Goal: Transaction & Acquisition: Purchase product/service

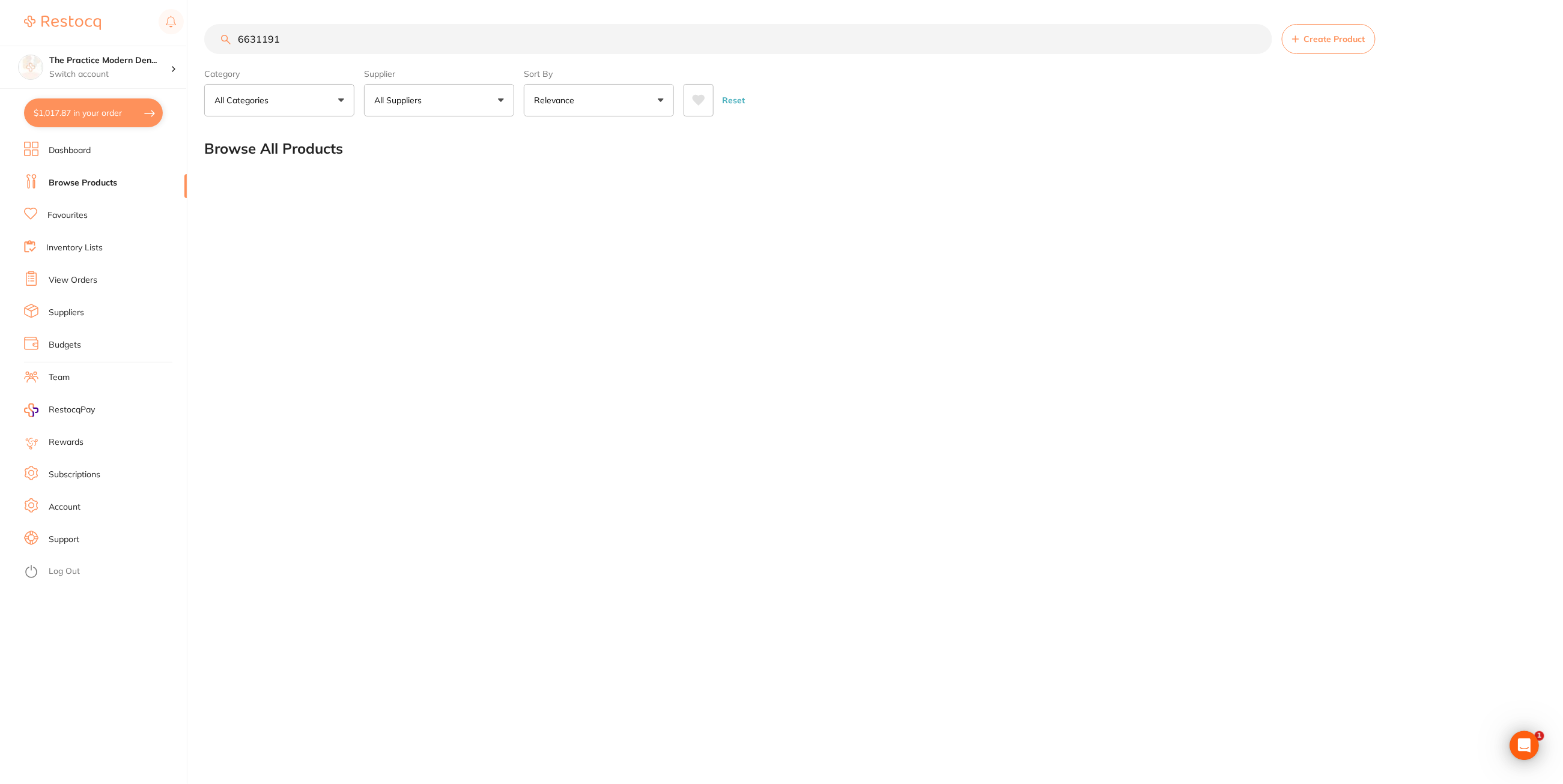
click at [92, 109] on button "$1,017.87 in your order" at bounding box center [93, 113] width 139 height 29
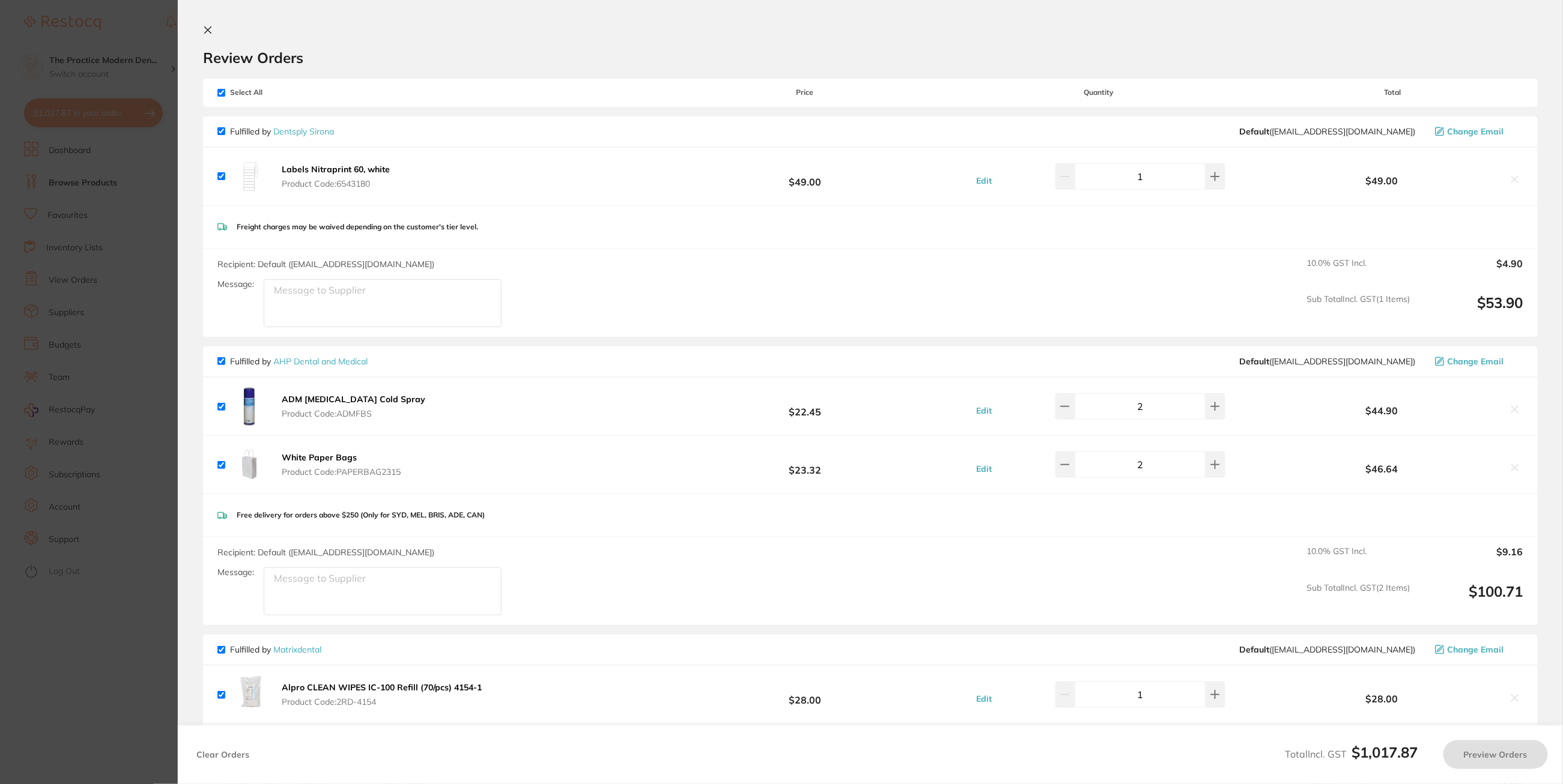
checkbox input "true"
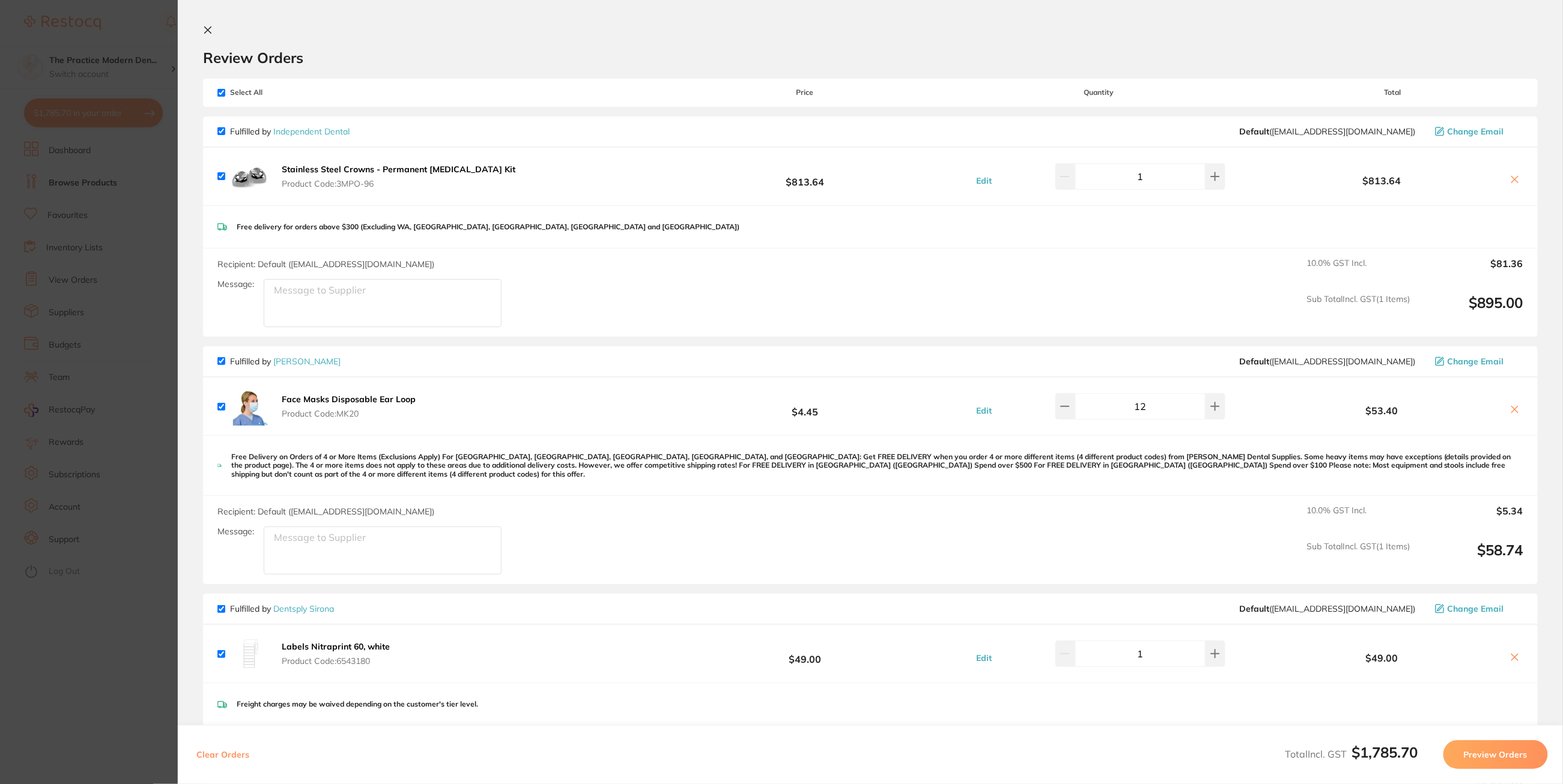
click at [442, 168] on b "Stainless Steel Crowns - Permanent [MEDICAL_DATA] Kit" at bounding box center [398, 170] width 233 height 11
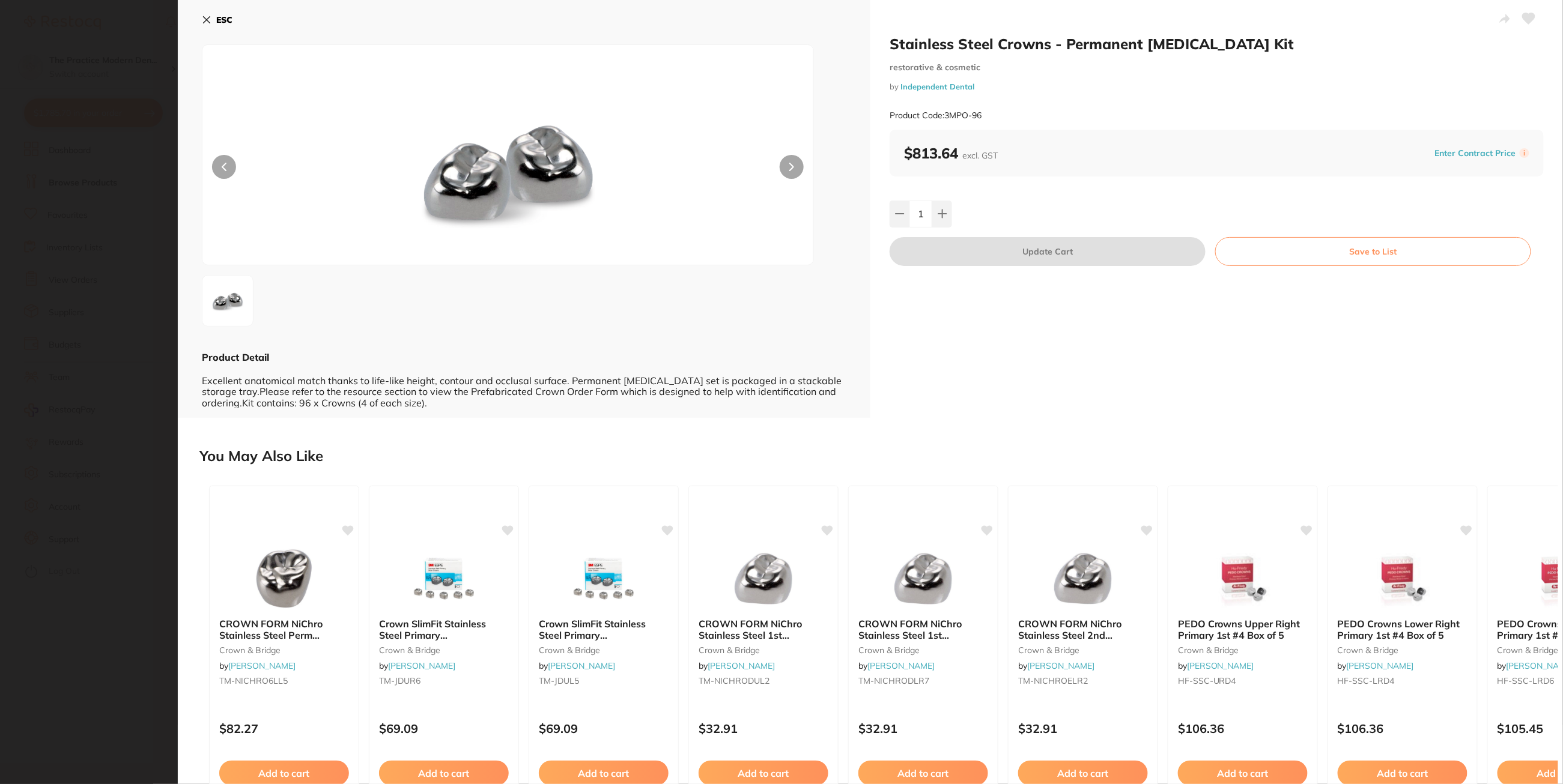
drag, startPoint x: 1212, startPoint y: 43, endPoint x: 1251, endPoint y: 39, distance: 39.2
click at [1251, 39] on h2 "Stainless Steel Crowns - Permanent [MEDICAL_DATA] Kit" at bounding box center [1217, 44] width 654 height 18
click at [217, 22] on b "ESC" at bounding box center [224, 20] width 16 height 11
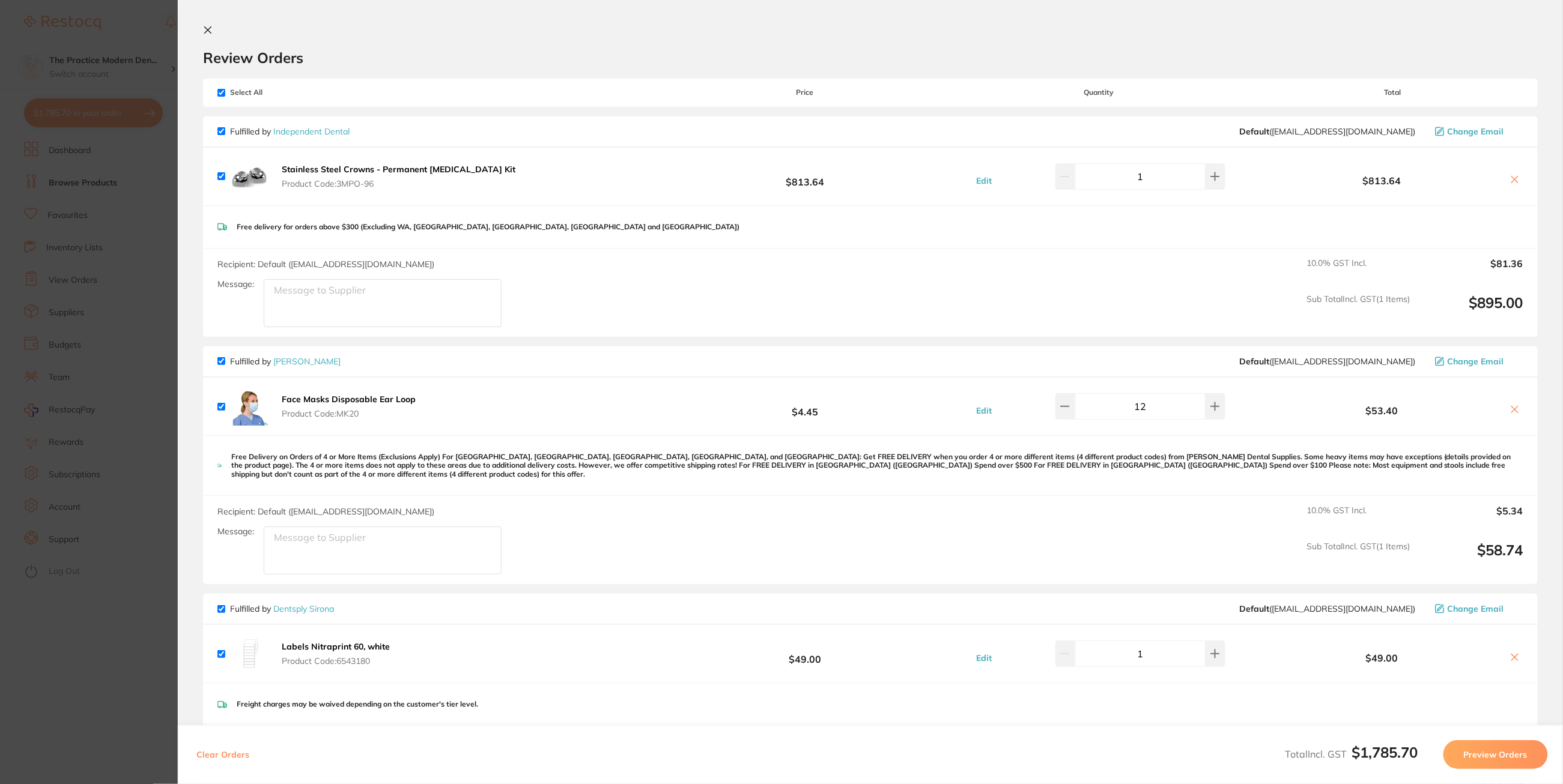
click at [123, 254] on section "Update RRP Set your pre negotiated price for this item. Item Agreed RRP (excl. …" at bounding box center [782, 392] width 1563 height 784
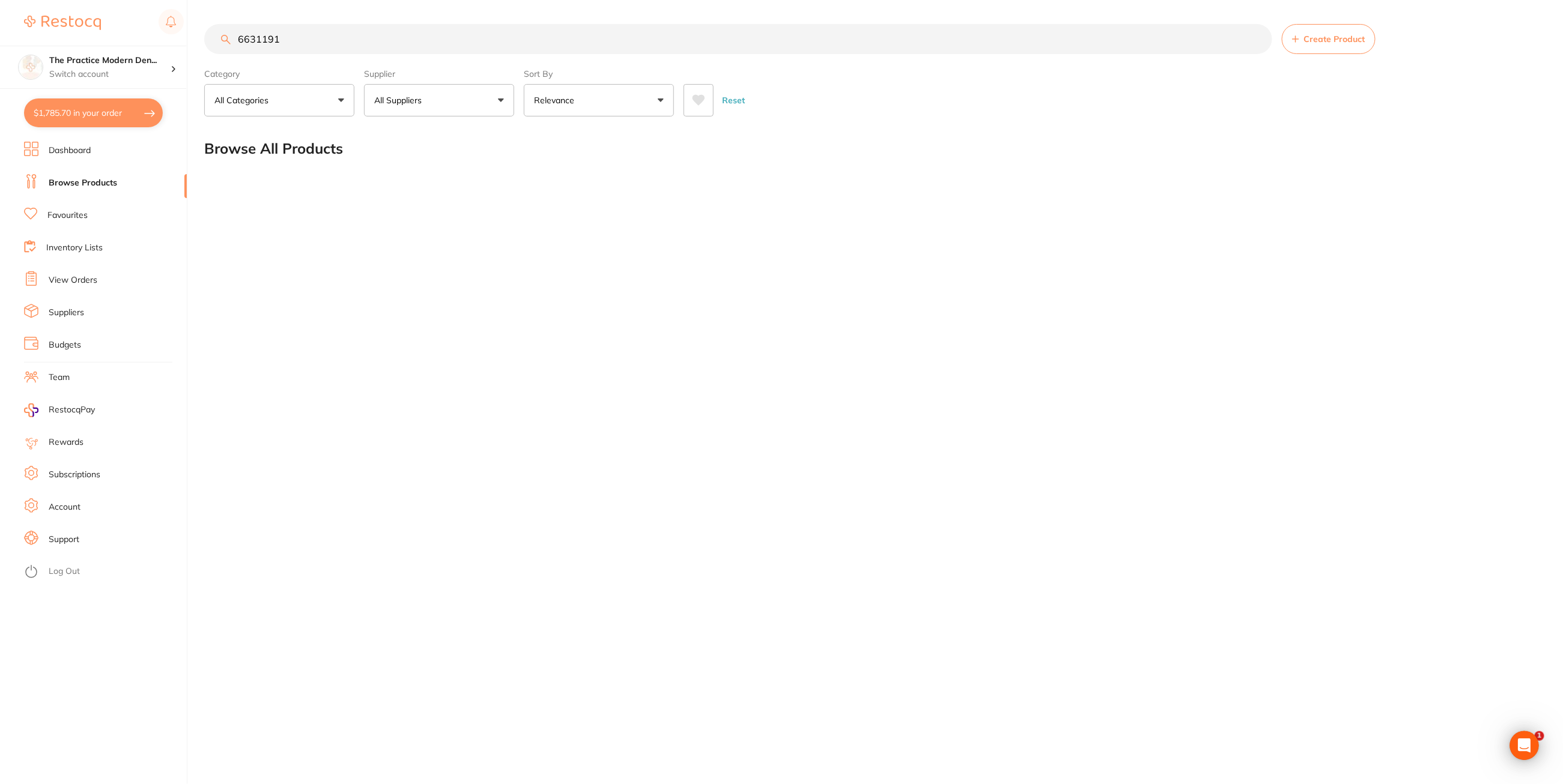
drag, startPoint x: 290, startPoint y: 43, endPoint x: 235, endPoint y: 29, distance: 56.8
click at [235, 29] on input "6631191" at bounding box center [738, 39] width 1068 height 30
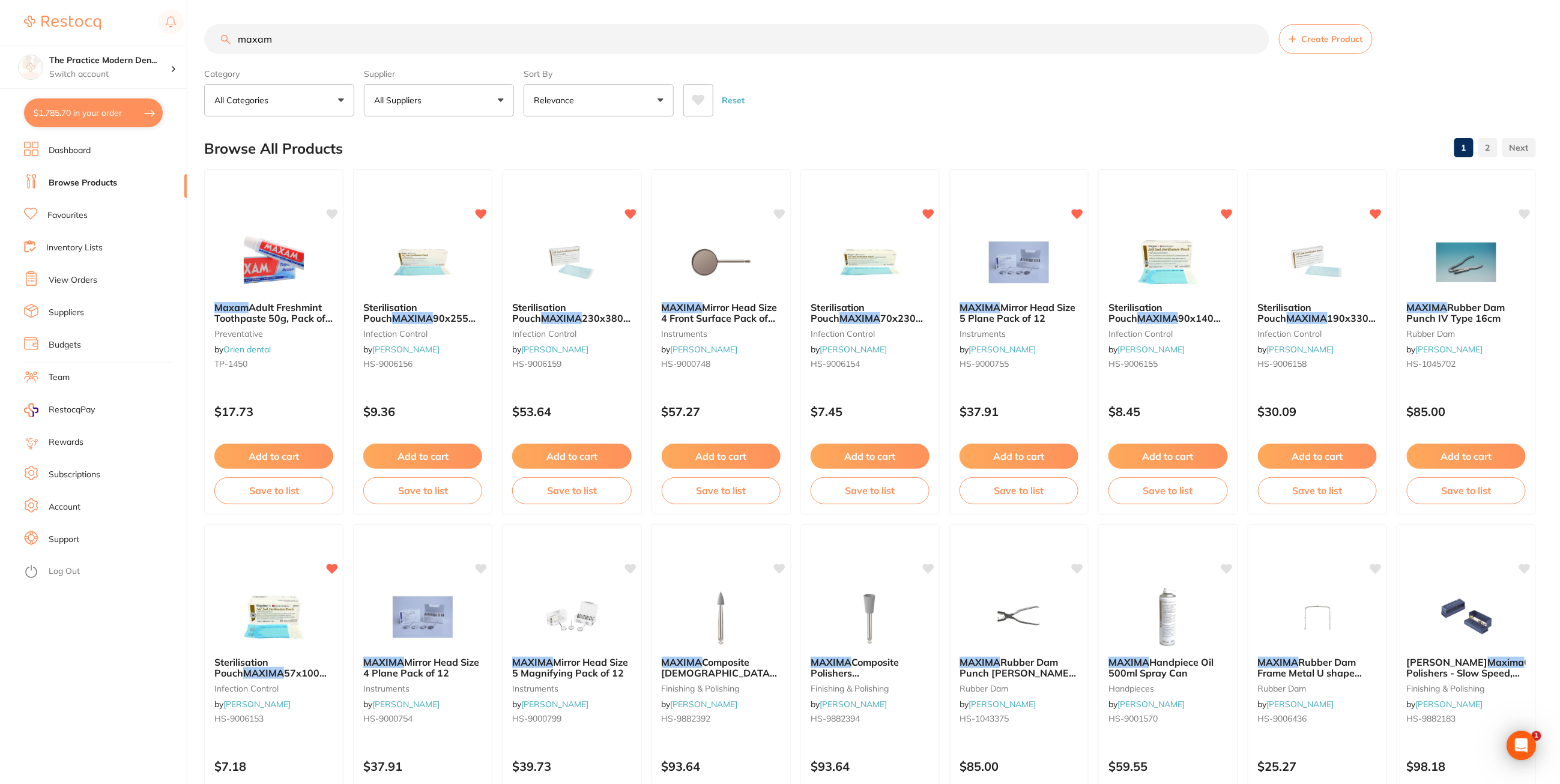
click at [640, 39] on input "maxam" at bounding box center [737, 39] width 1066 height 30
type input "m"
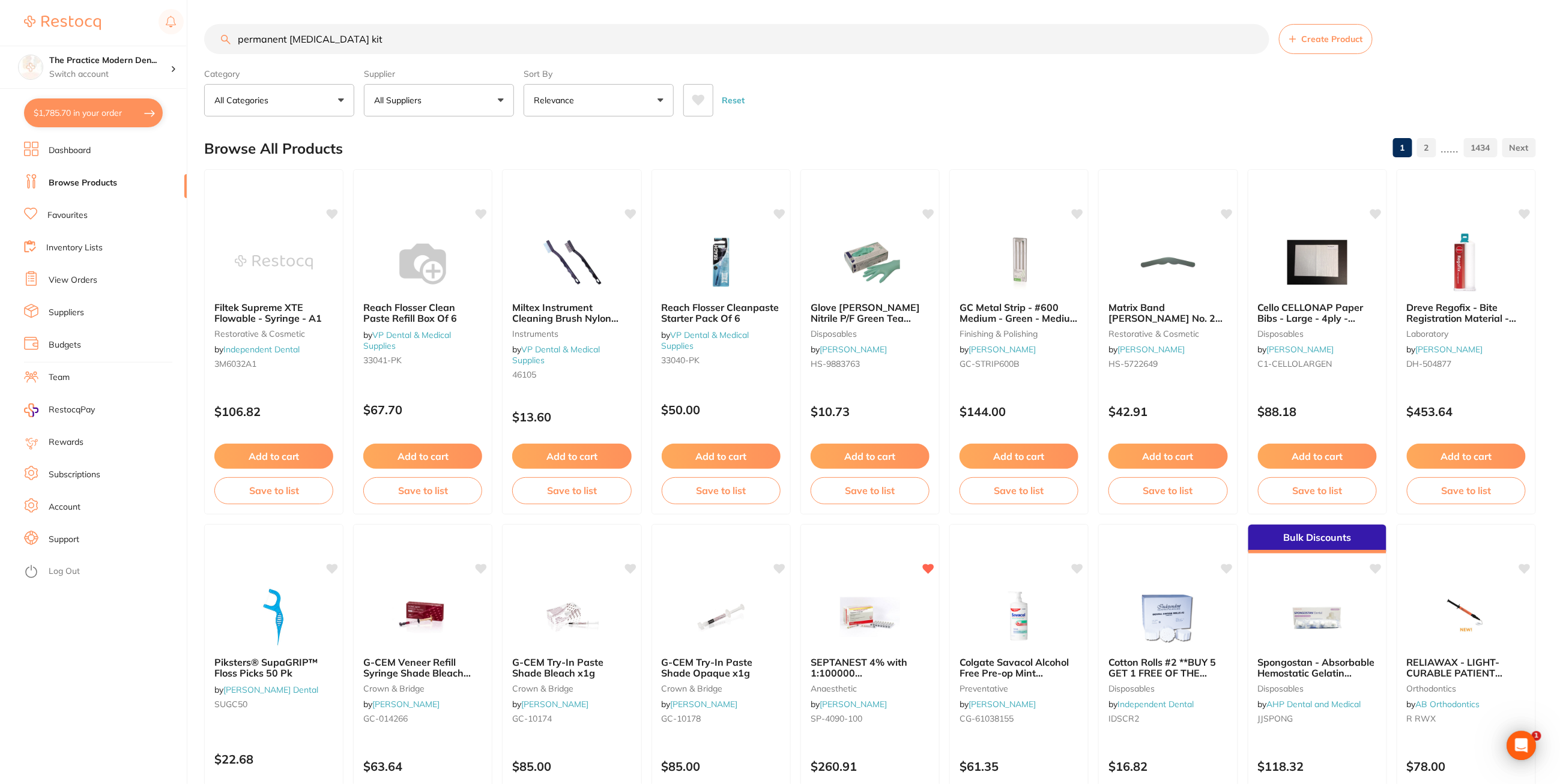
type input "permanent [MEDICAL_DATA] kit"
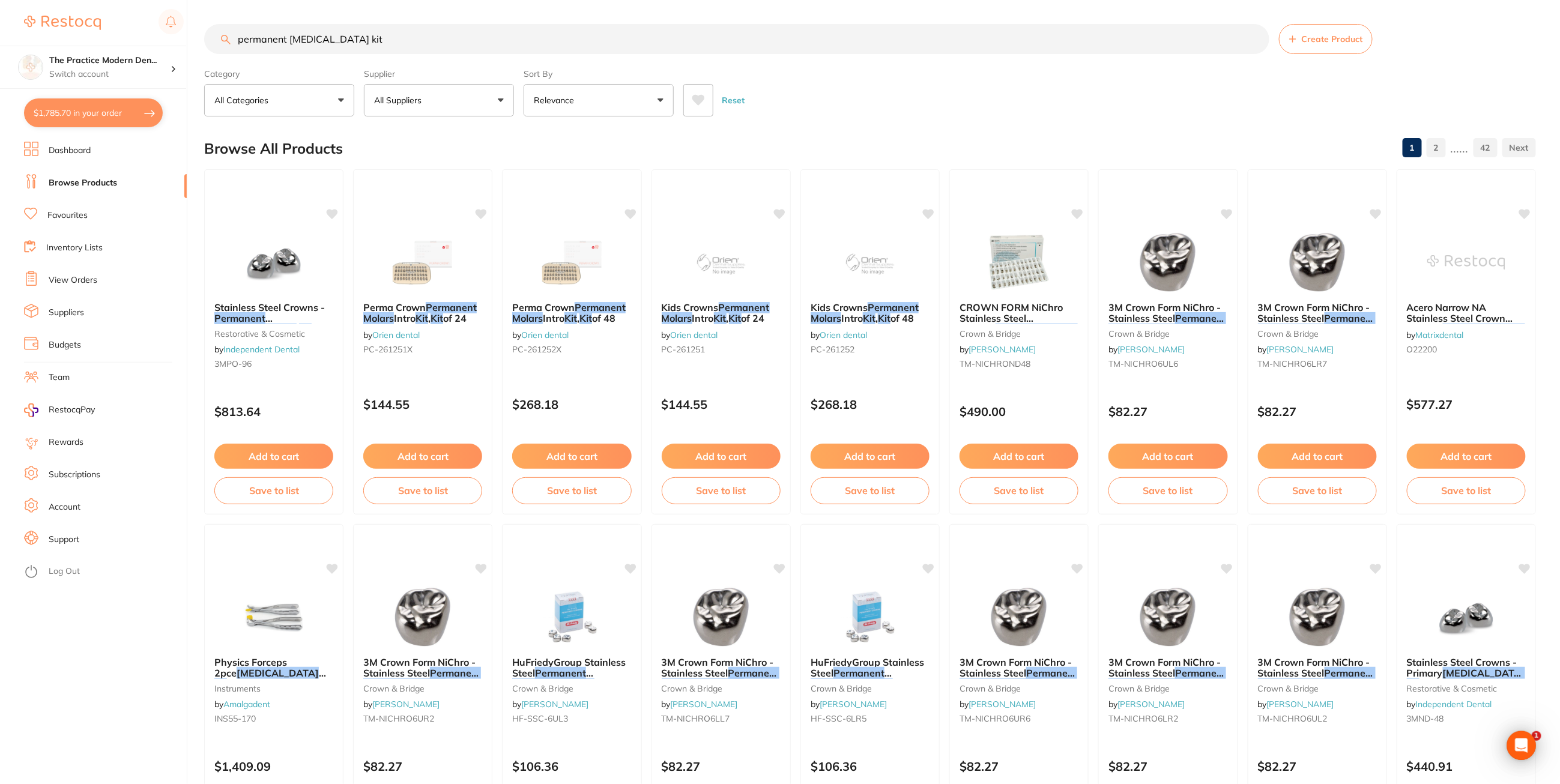
click at [92, 105] on button "$1,785.70 in your order" at bounding box center [93, 113] width 139 height 29
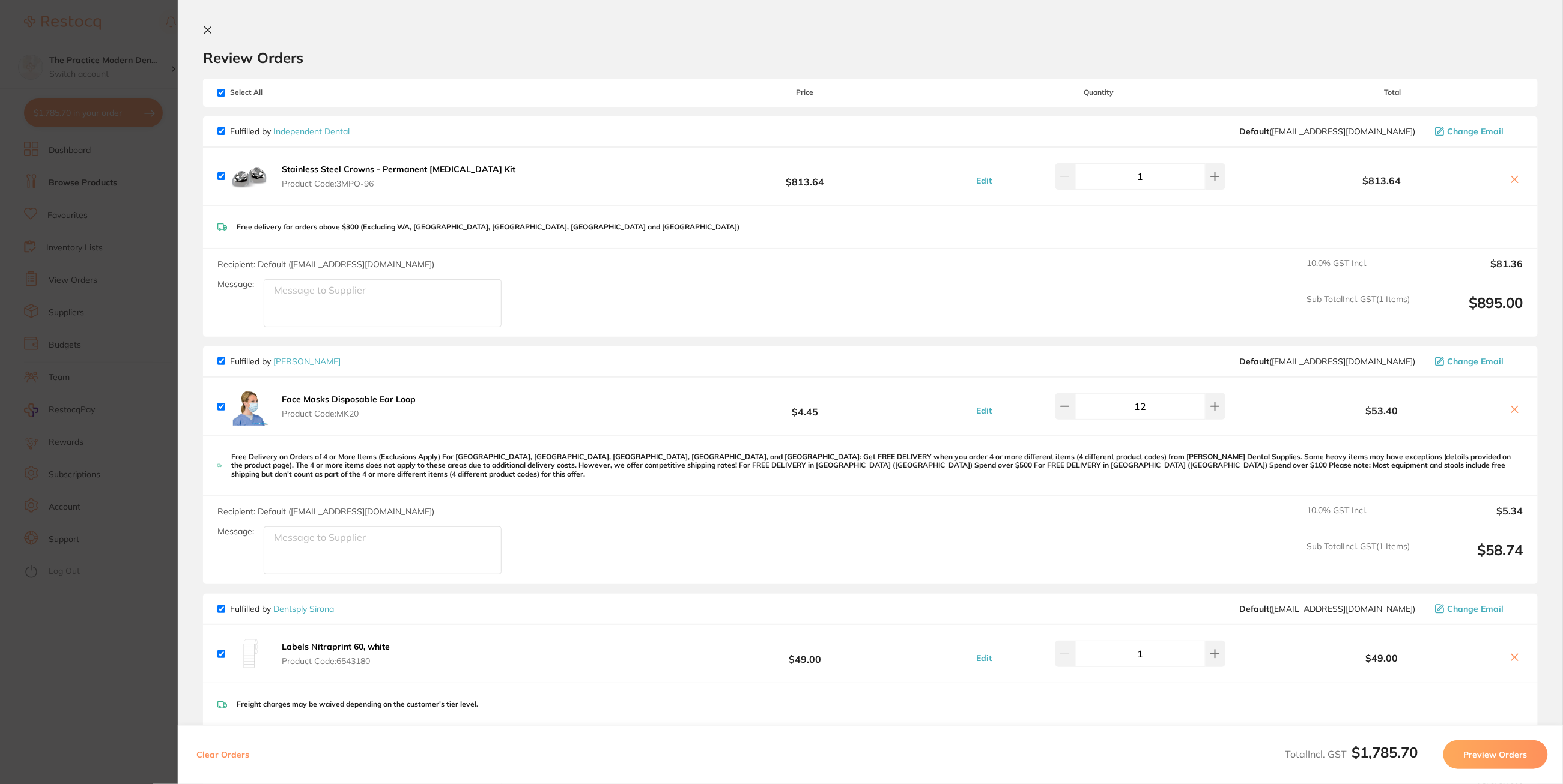
click at [343, 167] on b "Stainless Steel Crowns - Permanent [MEDICAL_DATA] Kit" at bounding box center [398, 170] width 233 height 11
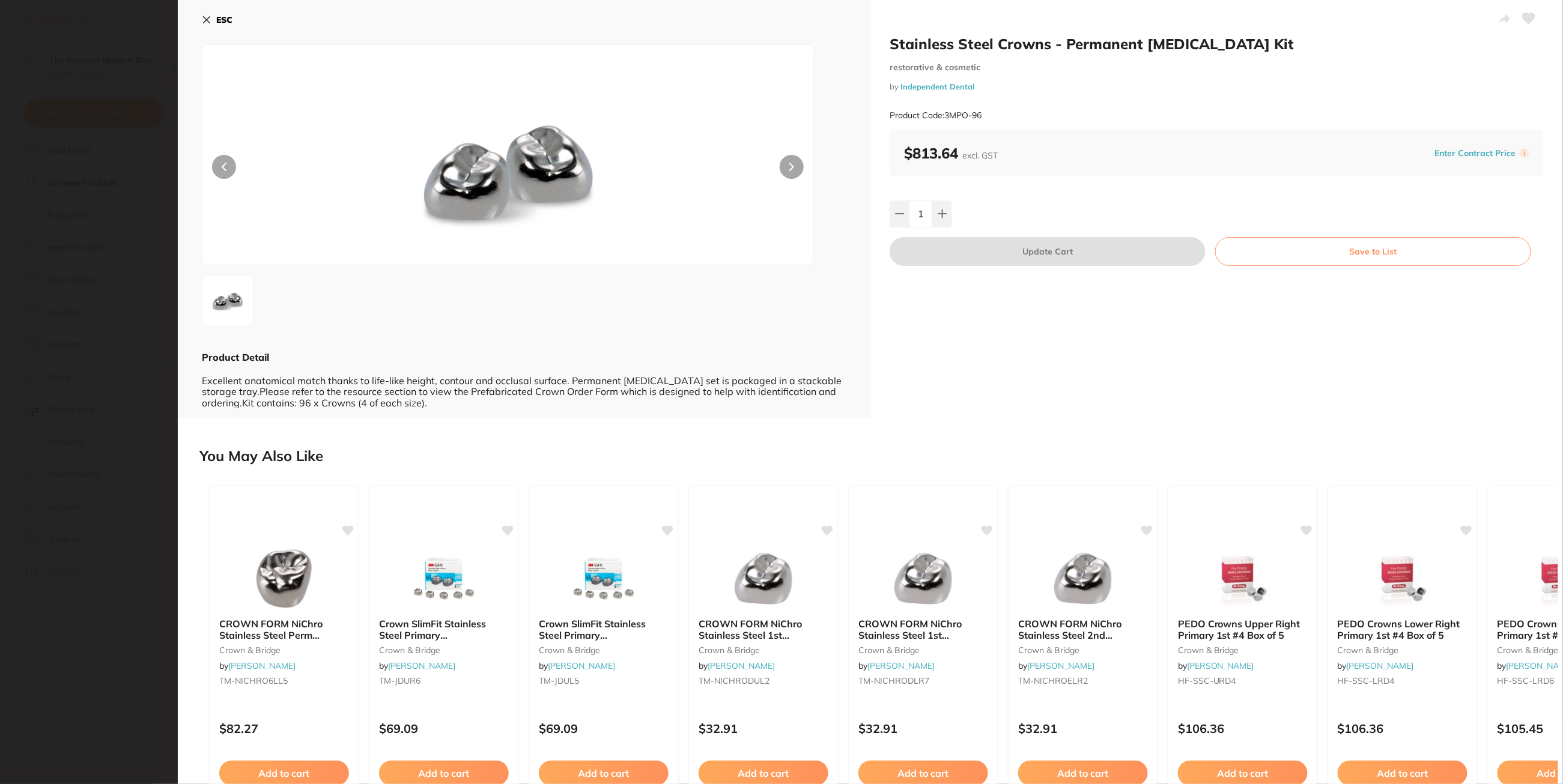
click at [209, 17] on icon at bounding box center [206, 20] width 10 height 10
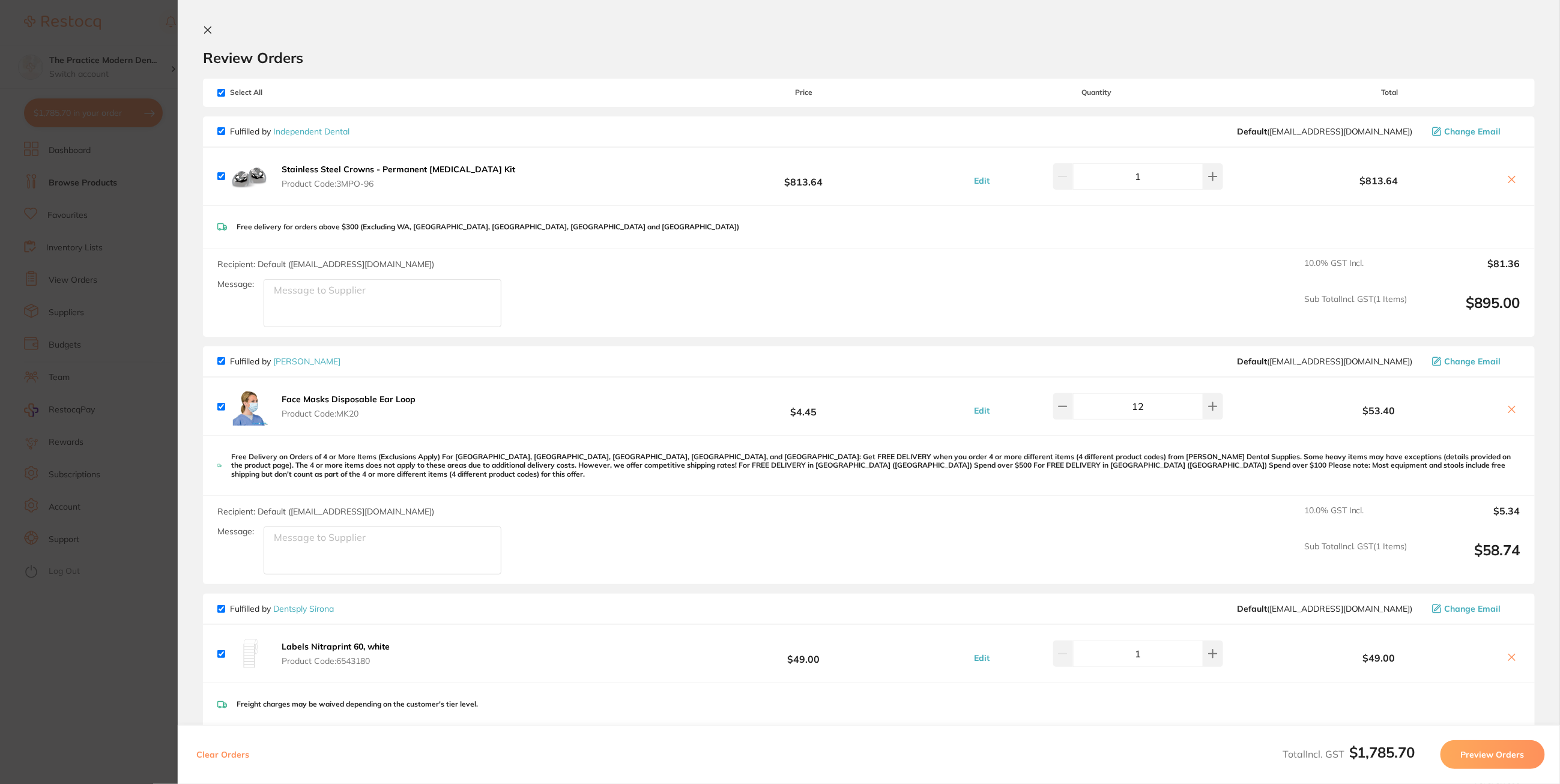
click at [153, 267] on section "Update RRP Set your pre negotiated price for this item. Item Agreed RRP (excl. …" at bounding box center [780, 392] width 1560 height 784
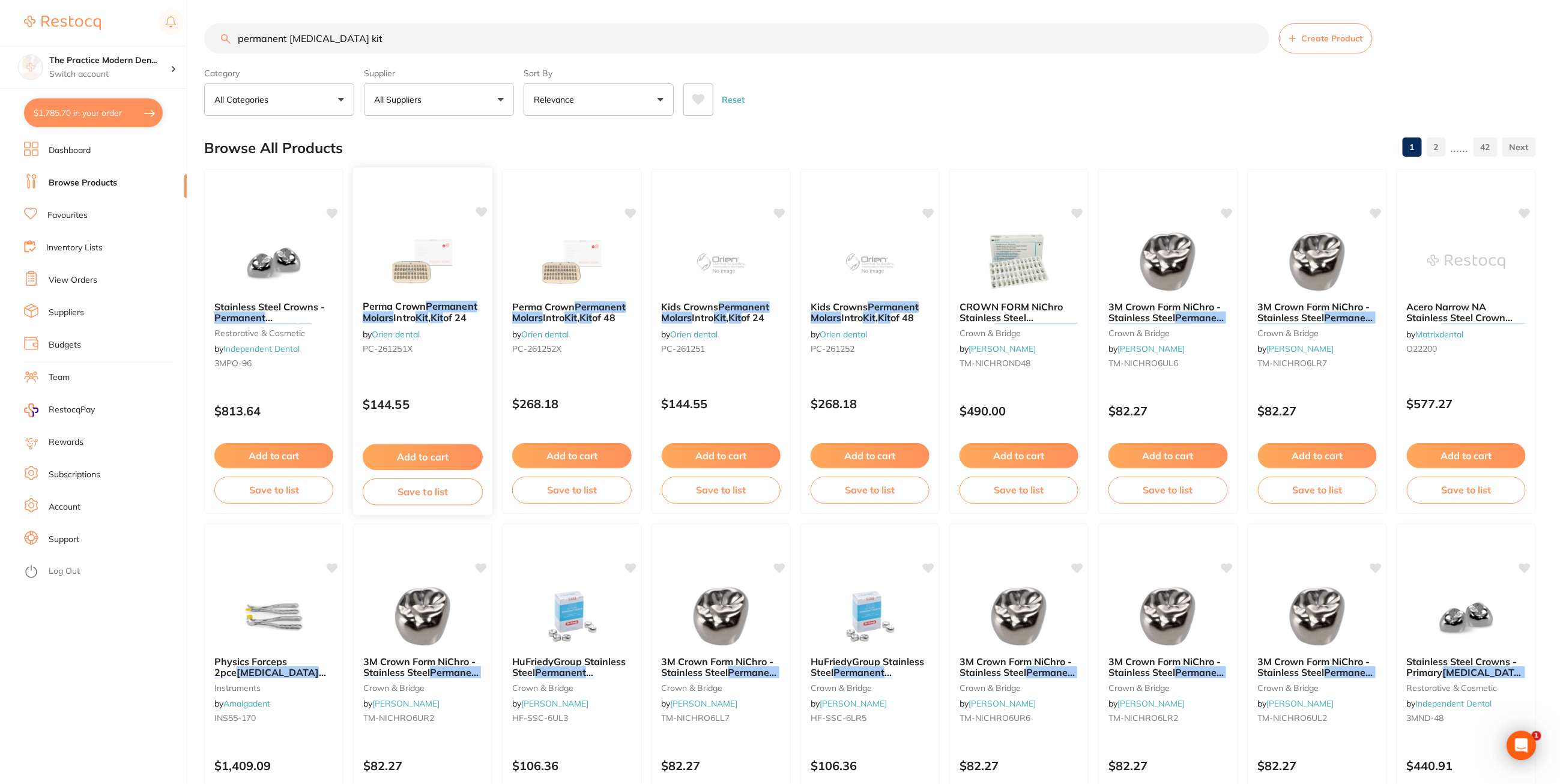
click at [445, 453] on button "Add to cart" at bounding box center [423, 457] width 120 height 26
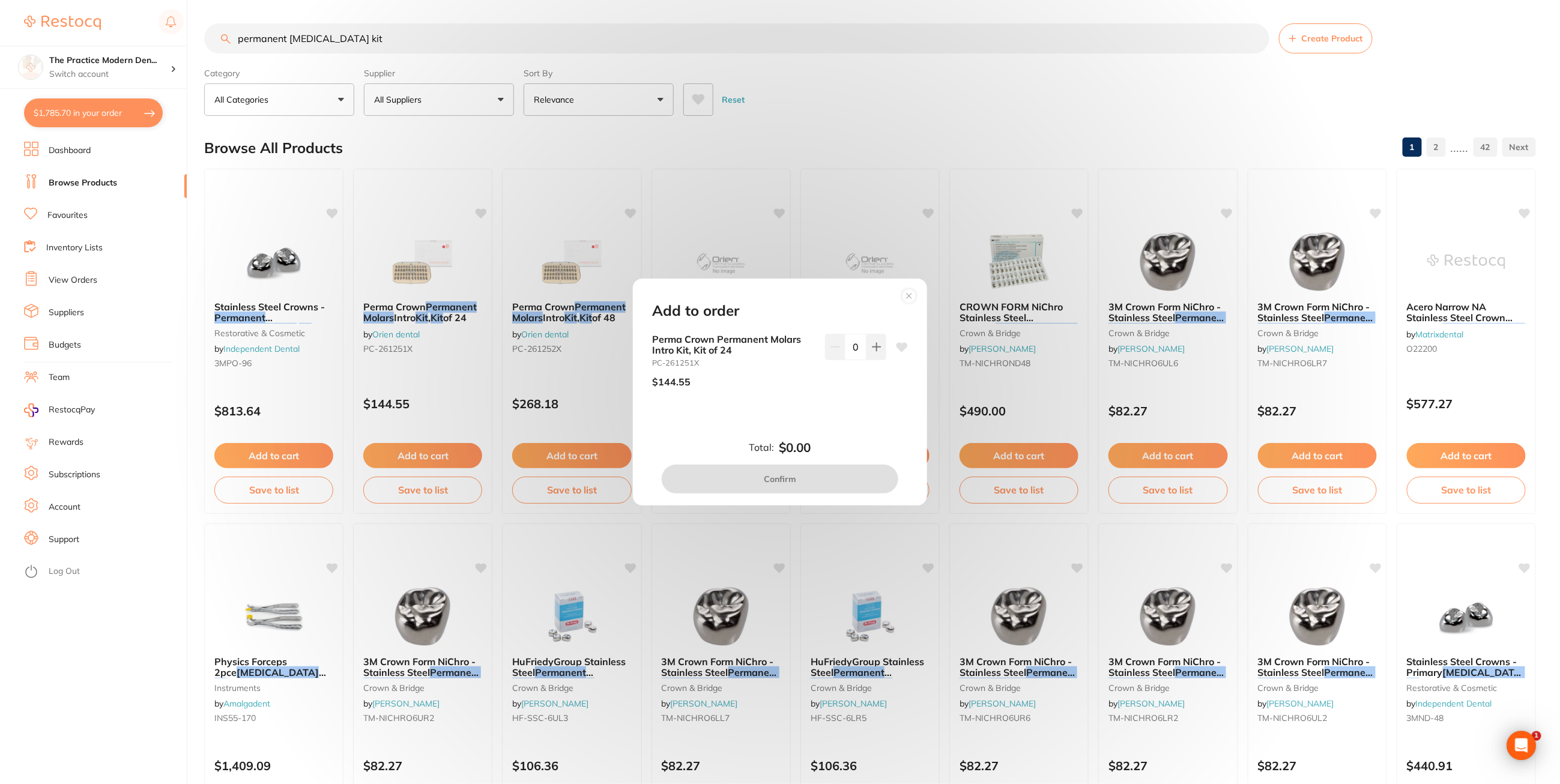
scroll to position [0, 0]
click at [882, 352] on button at bounding box center [876, 346] width 20 height 26
type input "1"
click at [842, 484] on button "Confirm" at bounding box center [780, 479] width 237 height 29
checkbox input "false"
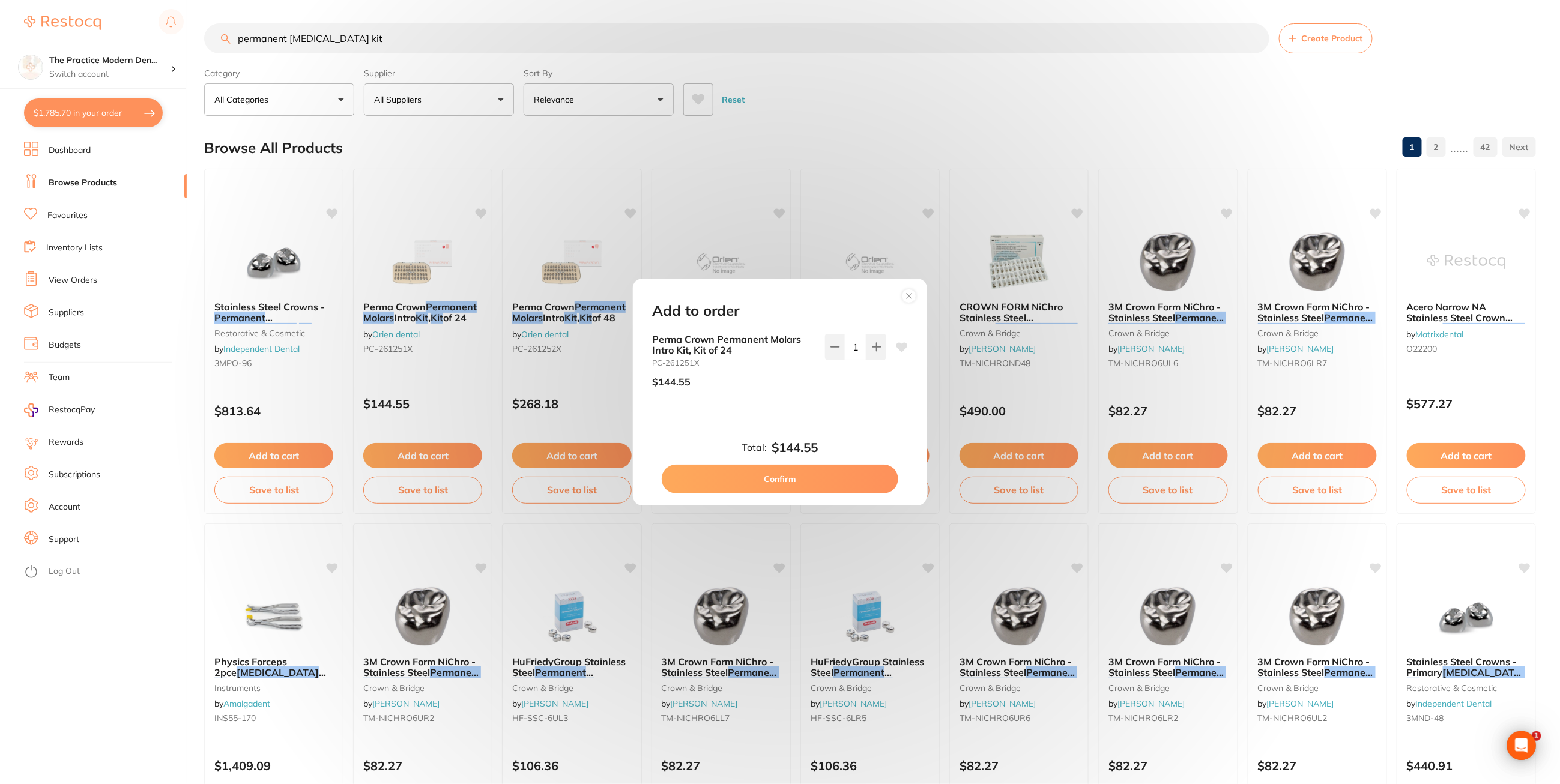
checkbox input "false"
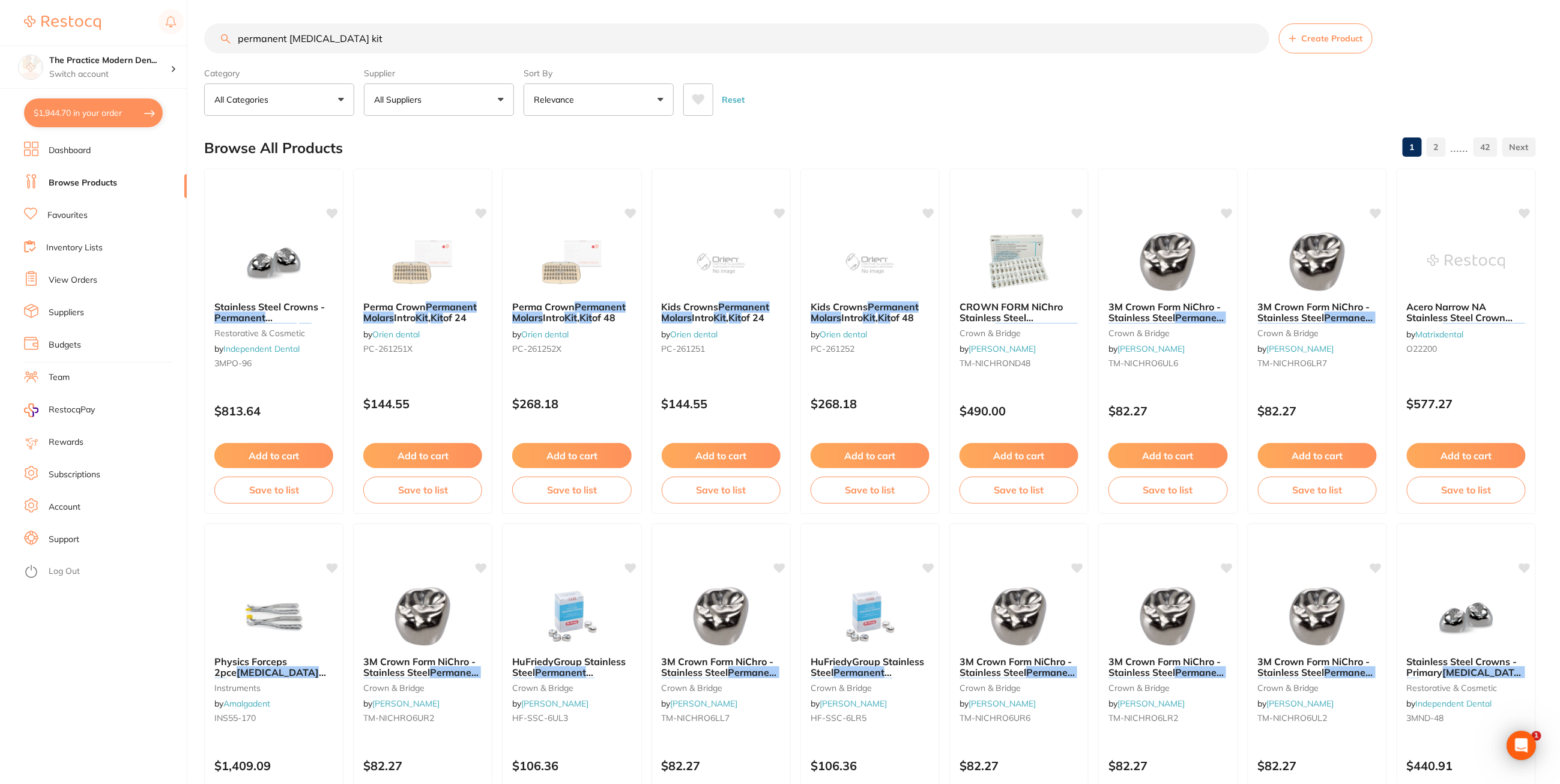
drag, startPoint x: 388, startPoint y: 39, endPoint x: 246, endPoint y: 33, distance: 142.1
click at [246, 33] on input "permanent [MEDICAL_DATA] kit" at bounding box center [737, 38] width 1066 height 30
type input "p"
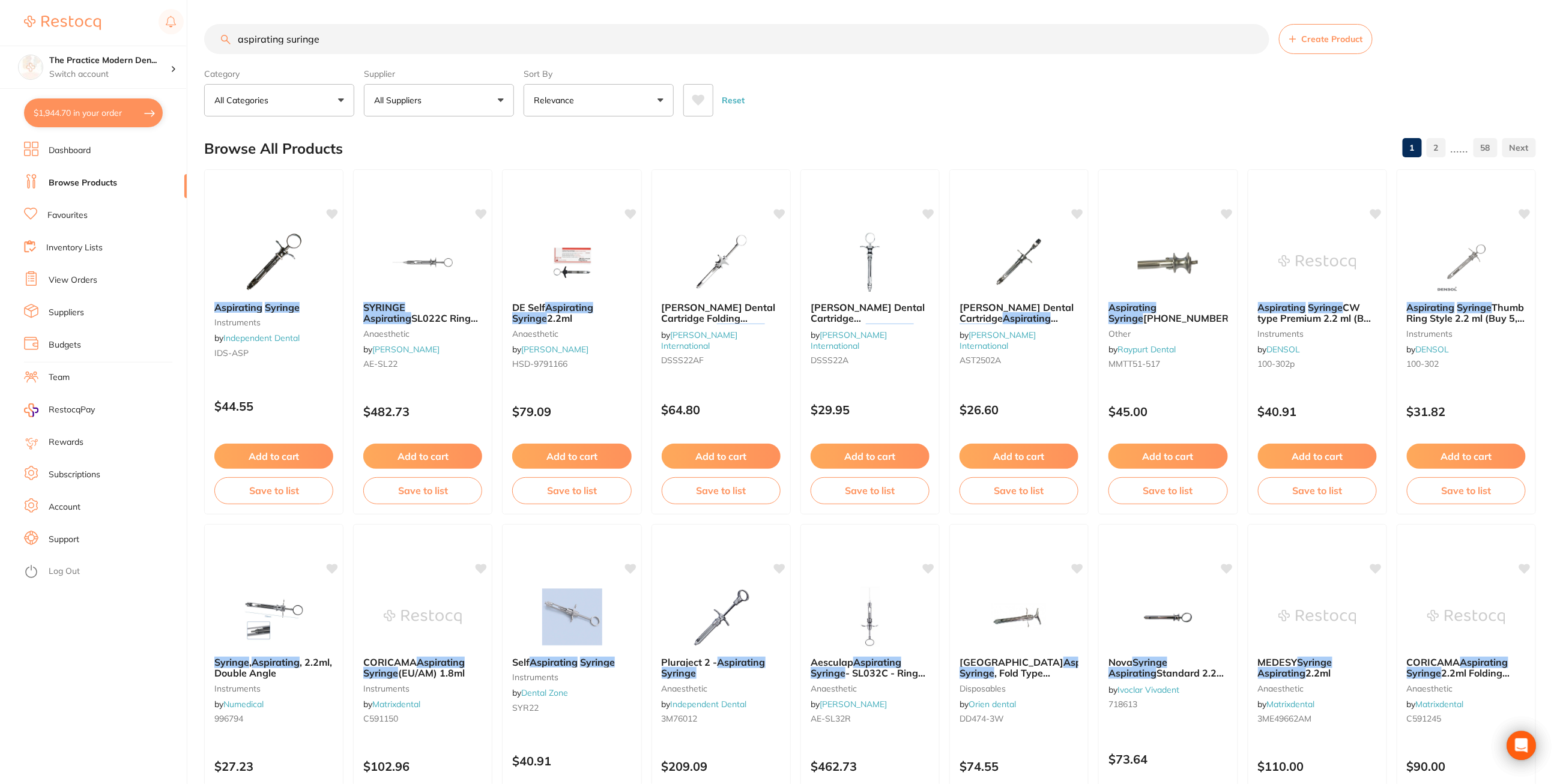
click at [295, 41] on input "aspirating suringe" at bounding box center [737, 39] width 1066 height 30
click at [333, 36] on input "aspirating syringe" at bounding box center [737, 39] width 1066 height 30
drag, startPoint x: 287, startPoint y: 41, endPoint x: 239, endPoint y: 39, distance: 48.0
click at [239, 39] on input "aspirating syringe" at bounding box center [737, 39] width 1066 height 30
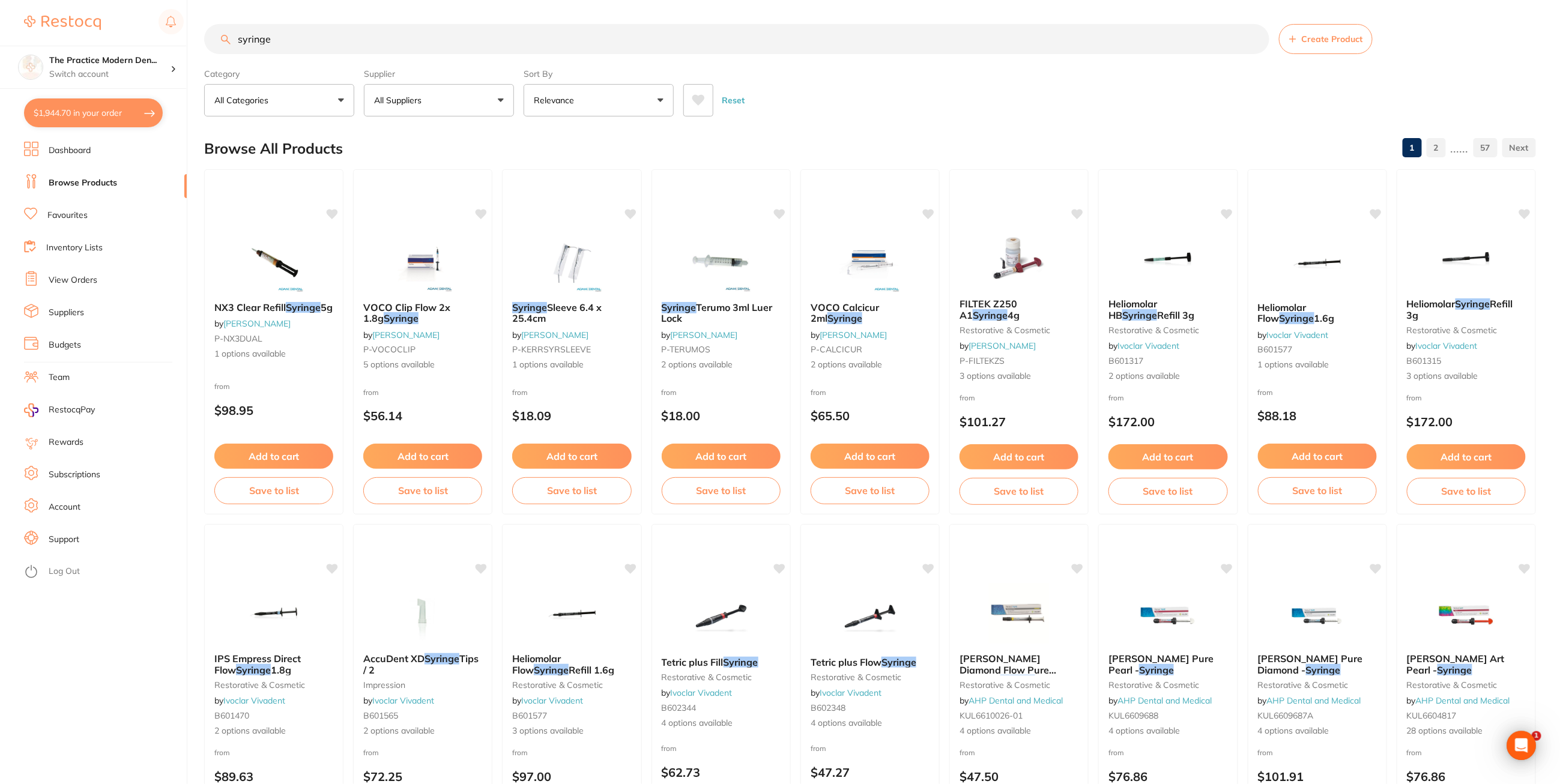
click at [304, 33] on input "syringe" at bounding box center [737, 39] width 1066 height 30
click at [233, 39] on input "syringe" at bounding box center [737, 39] width 1066 height 30
drag, startPoint x: 277, startPoint y: 38, endPoint x: 245, endPoint y: 34, distance: 32.2
click at [245, 34] on input "aneastic syringe" at bounding box center [737, 39] width 1066 height 30
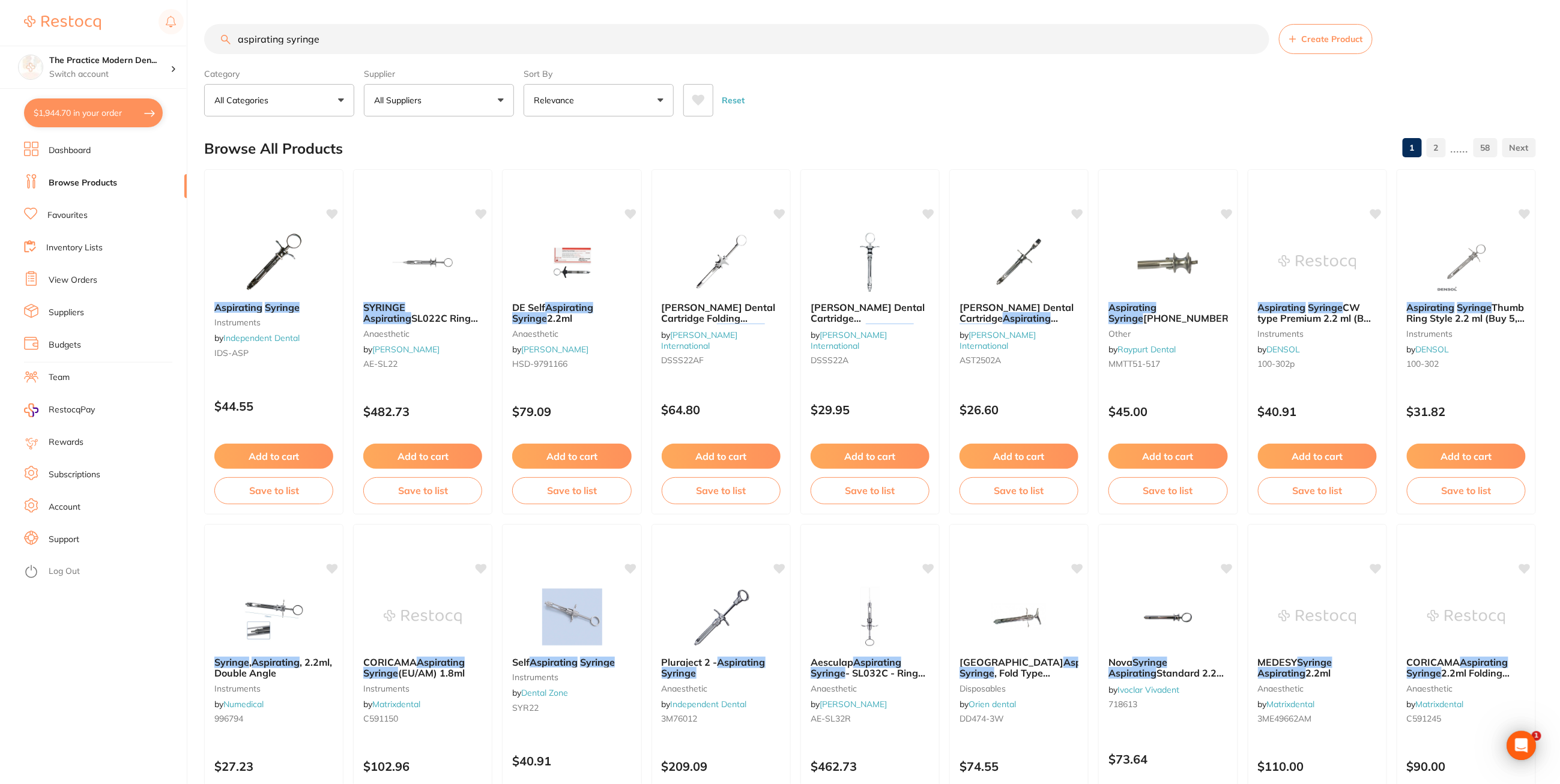
click at [871, 319] on span "[PERSON_NAME] Dental Cartridge Anaesthetic" at bounding box center [867, 318] width 114 height 34
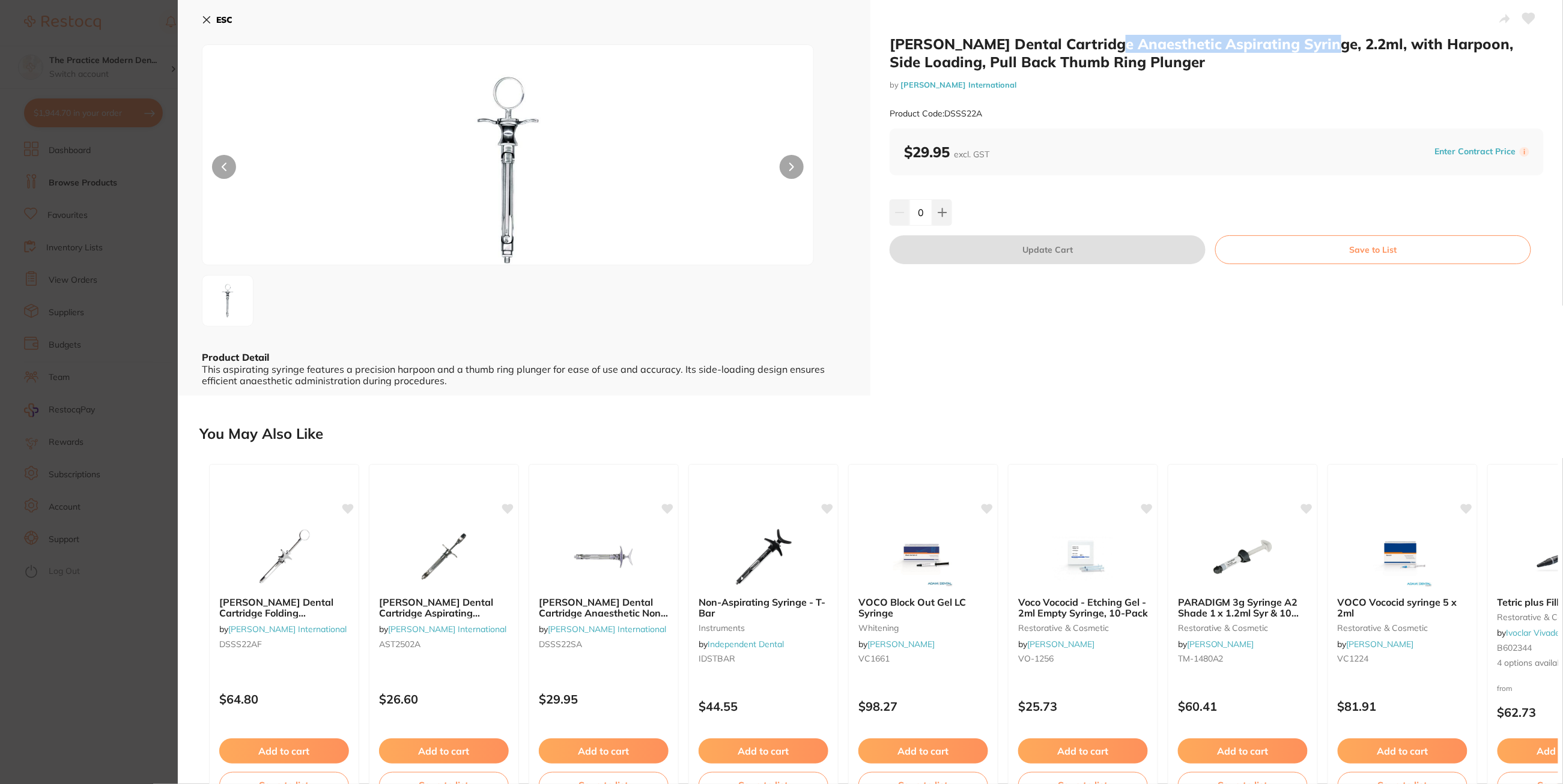
drag, startPoint x: 1096, startPoint y: 42, endPoint x: 1312, endPoint y: 45, distance: 216.0
click at [1312, 45] on h2 "[PERSON_NAME] Dental Cartridge Anaesthetic Aspirating Syringe, 2.2ml, with Harp…" at bounding box center [1217, 53] width 654 height 36
copy h2 "Anaesthetic Aspirating Syringe"
click at [223, 17] on b "ESC" at bounding box center [224, 20] width 16 height 11
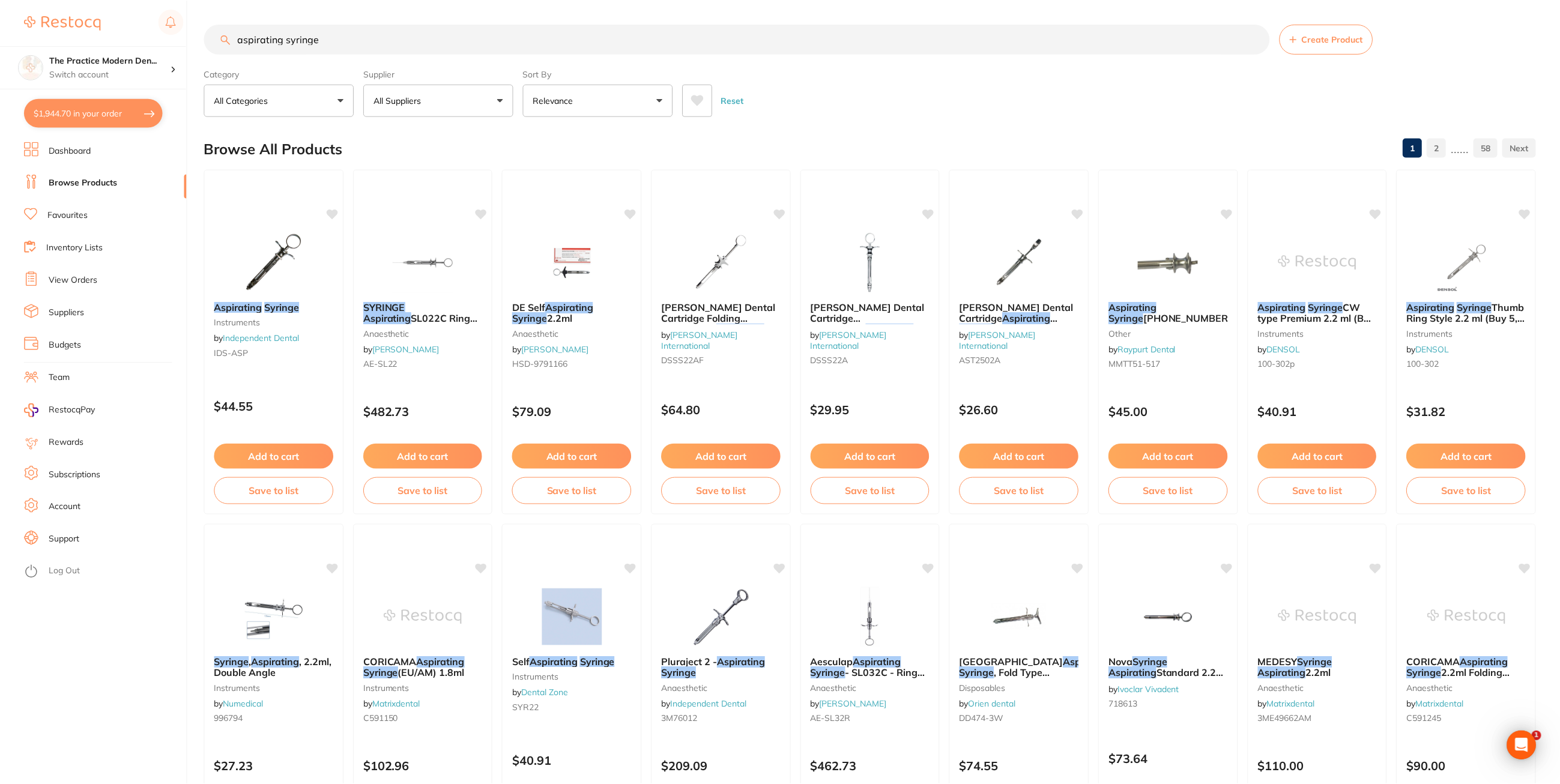
scroll to position [3, 0]
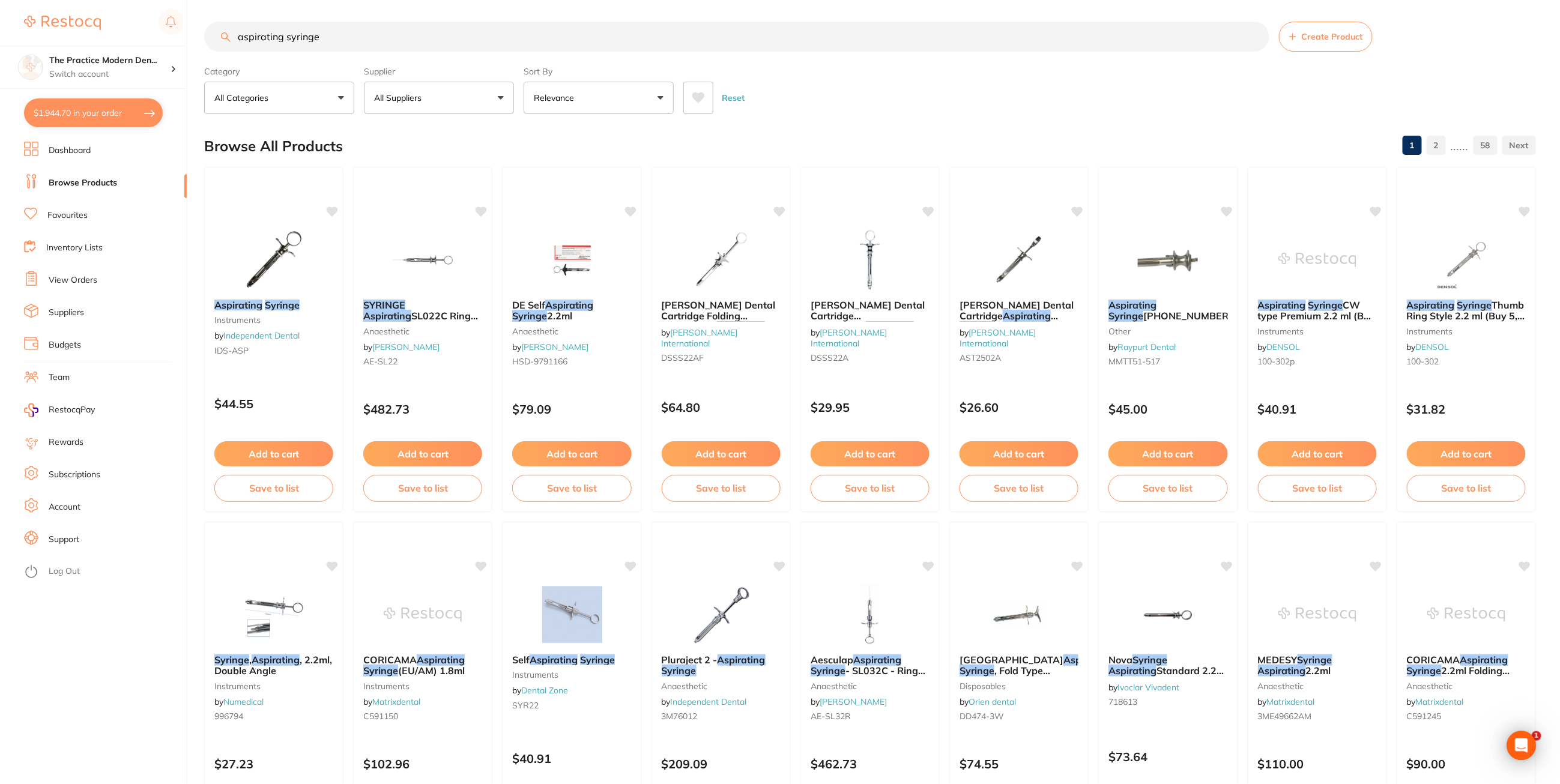
drag, startPoint x: 337, startPoint y: 31, endPoint x: 222, endPoint y: 26, distance: 115.1
click at [222, 26] on input "aspirating syringe" at bounding box center [737, 36] width 1066 height 30
paste input "Anaesthetic Aspirating S"
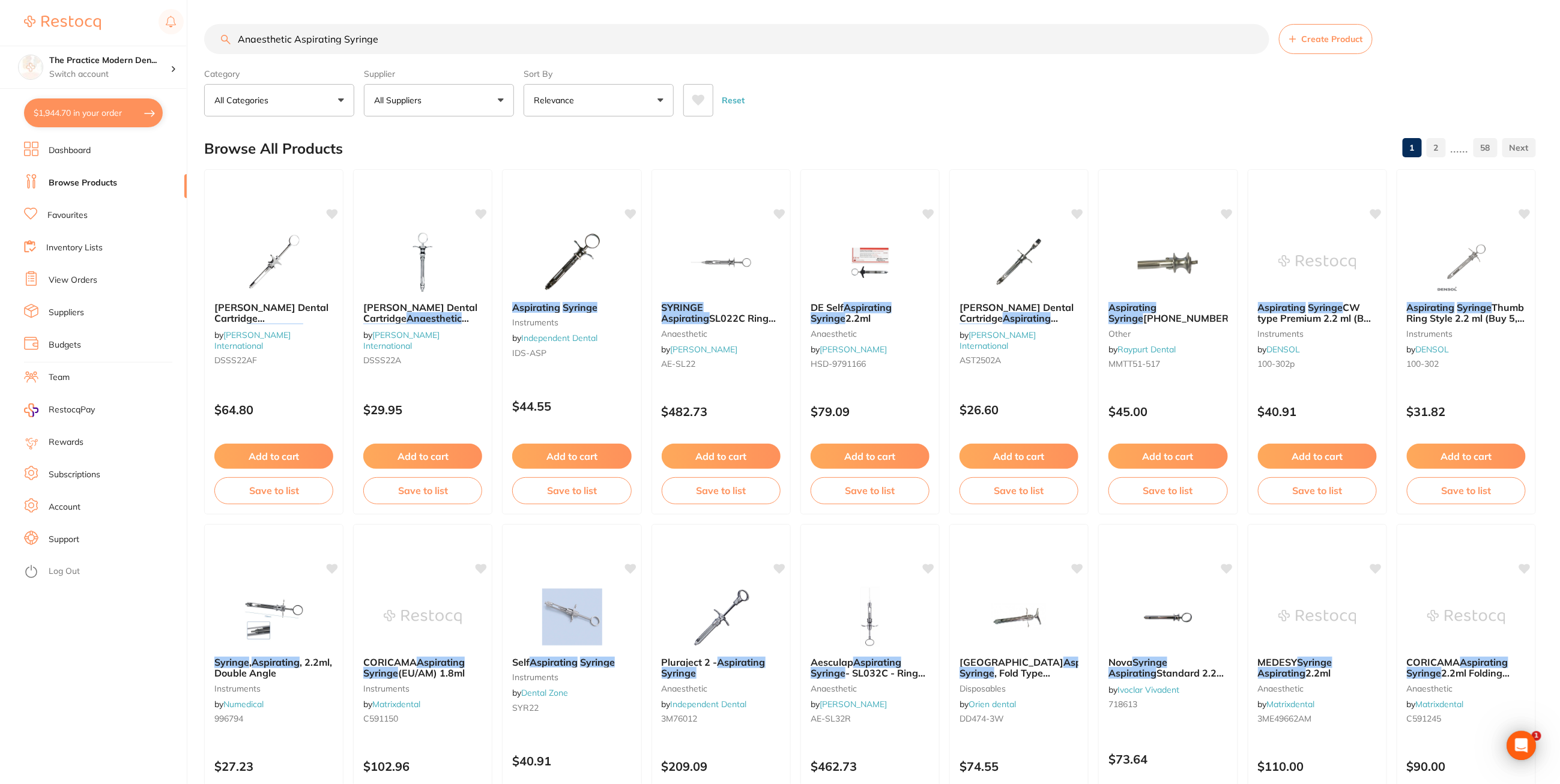
scroll to position [0, 0]
drag, startPoint x: 344, startPoint y: 42, endPoint x: 294, endPoint y: 35, distance: 50.5
click at [294, 35] on input "Anaesthetic Aspirating Syringe" at bounding box center [737, 39] width 1066 height 30
type input "Anaesthetic Syringe"
